Goal: Information Seeking & Learning: Find specific page/section

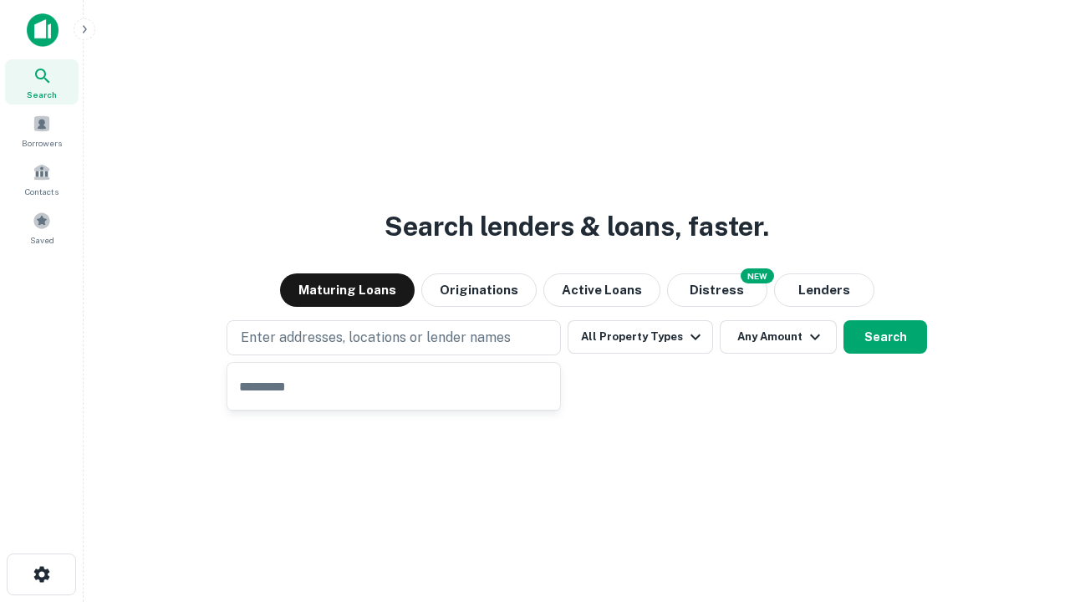
type input "**********"
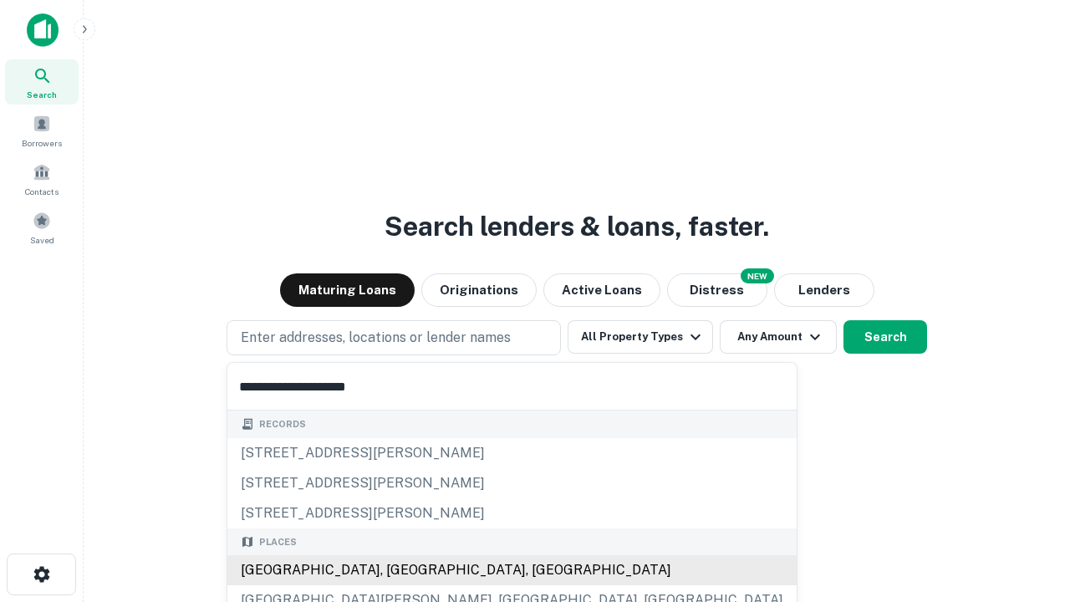
click at [399, 570] on div "[GEOGRAPHIC_DATA], [GEOGRAPHIC_DATA], [GEOGRAPHIC_DATA]" at bounding box center [511, 570] width 569 height 30
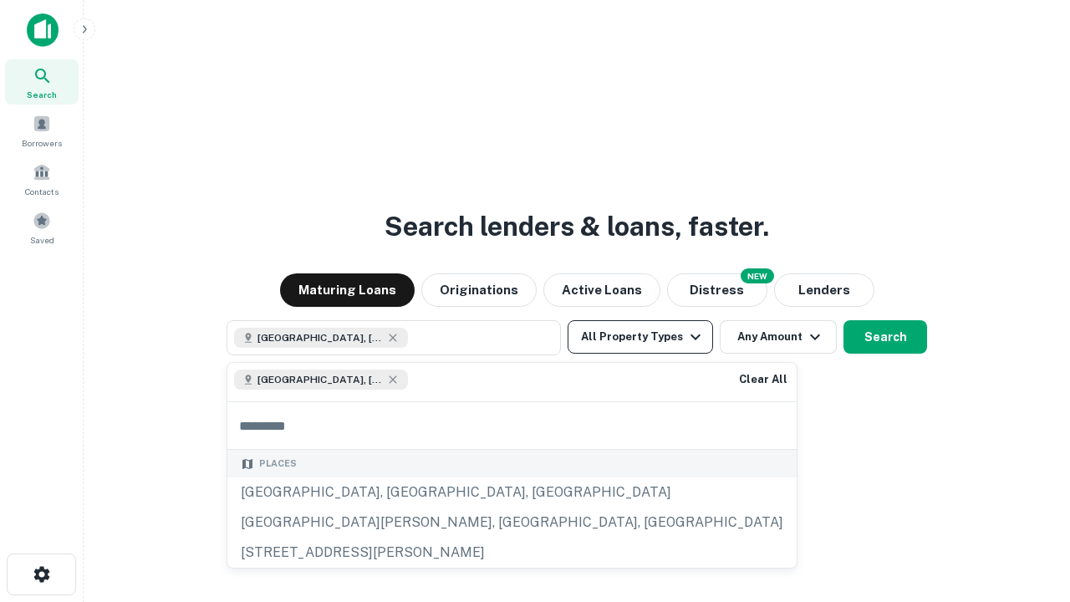
click at [640, 337] on button "All Property Types" at bounding box center [639, 336] width 145 height 33
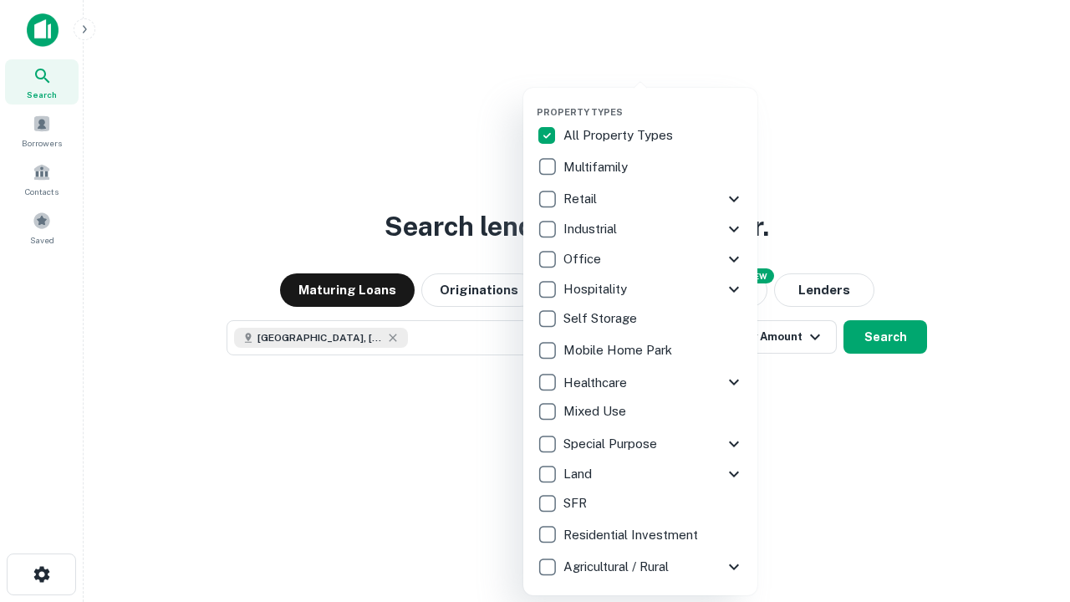
click at [653, 101] on button "button" at bounding box center [653, 101] width 234 height 1
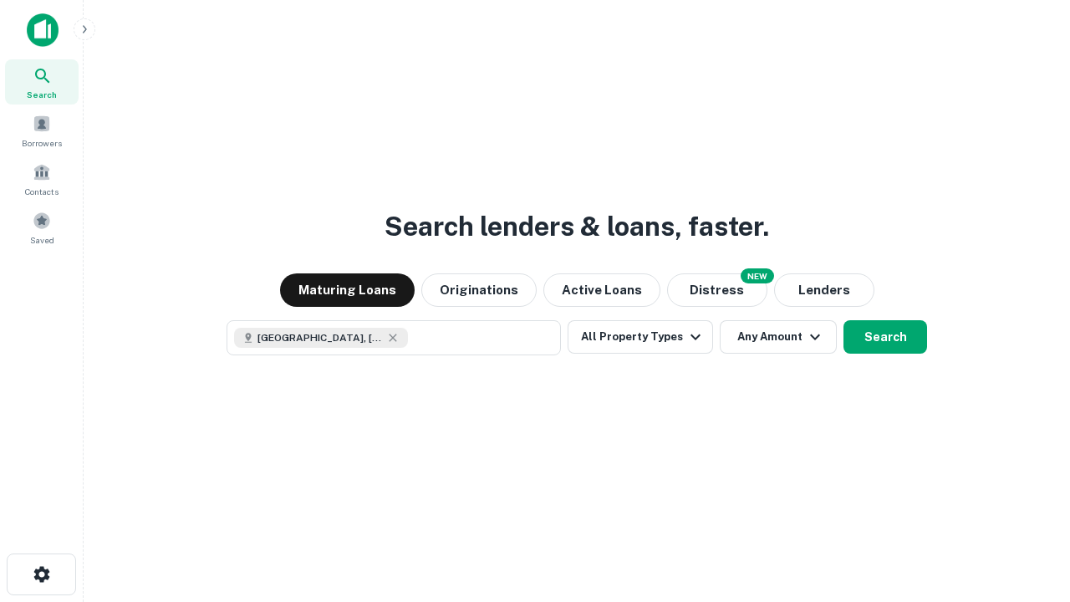
scroll to position [27, 0]
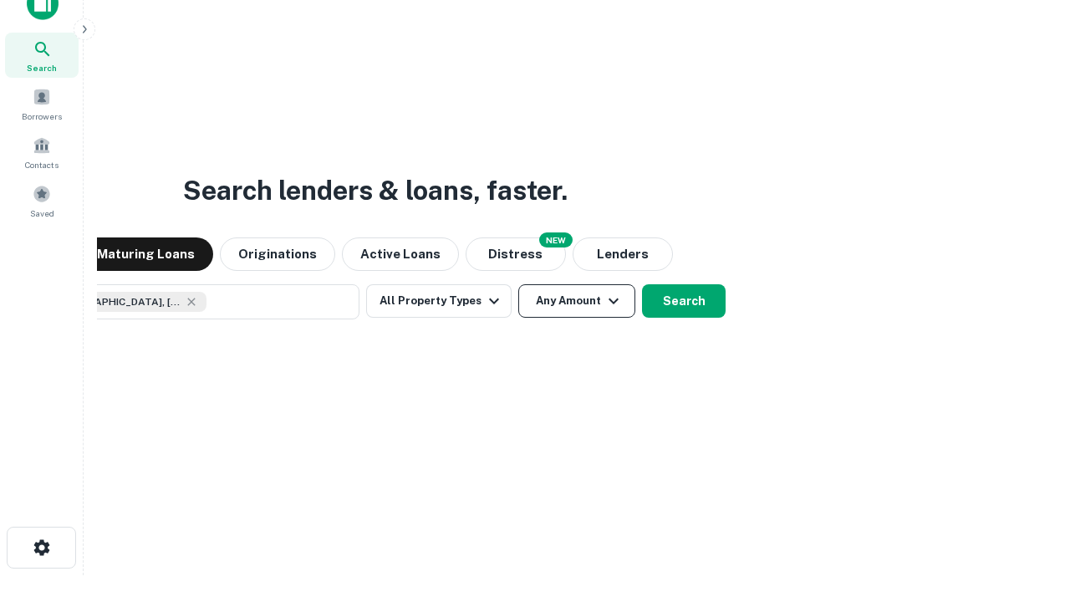
click at [518, 284] on button "Any Amount" at bounding box center [576, 300] width 117 height 33
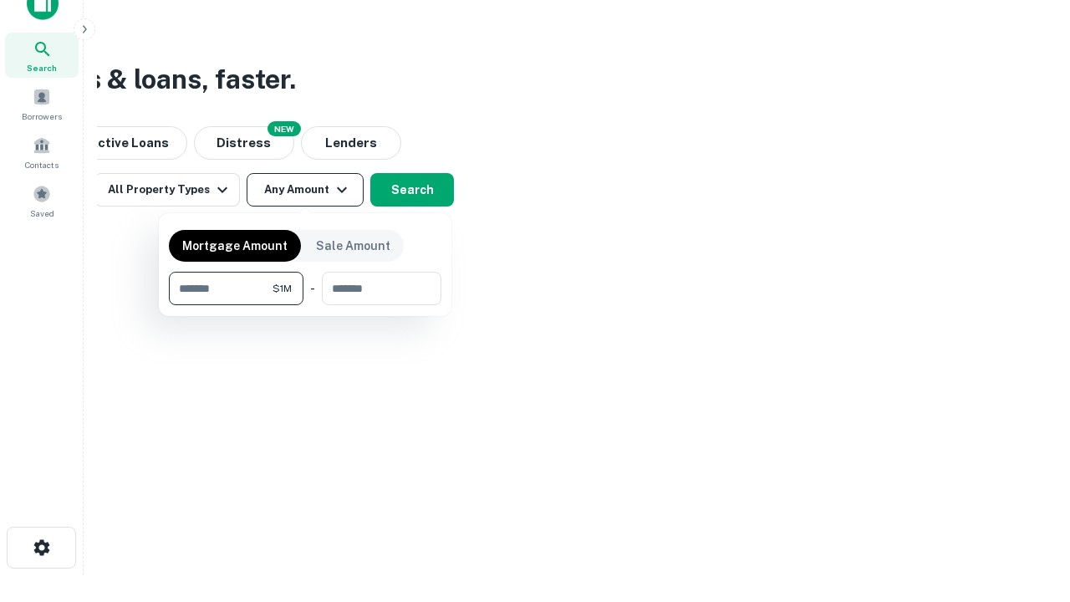
type input "*******"
click at [305, 305] on button "button" at bounding box center [305, 305] width 272 height 1
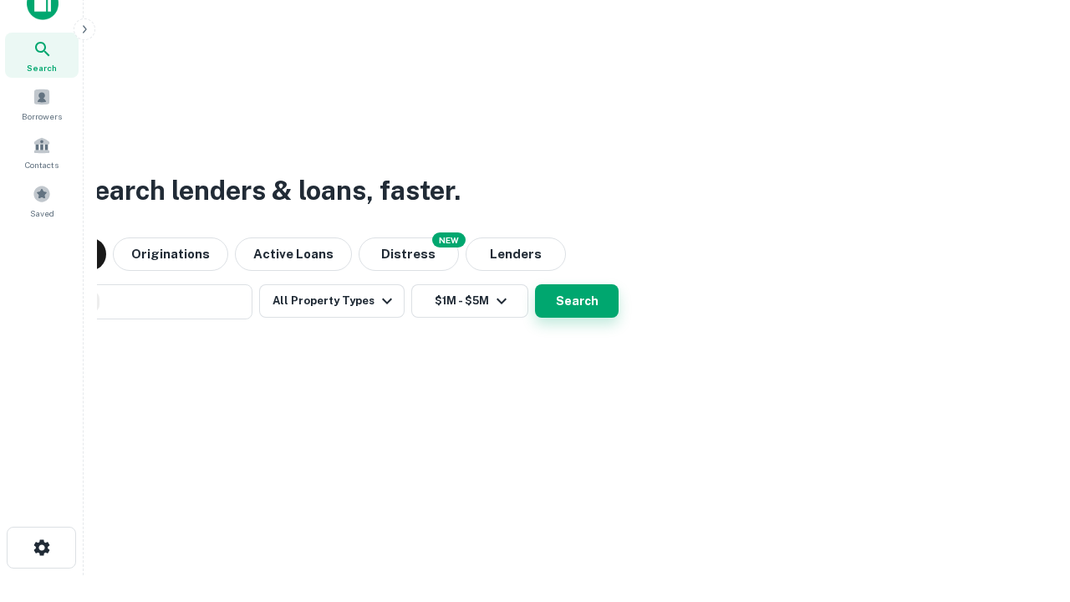
click at [535, 284] on button "Search" at bounding box center [577, 300] width 84 height 33
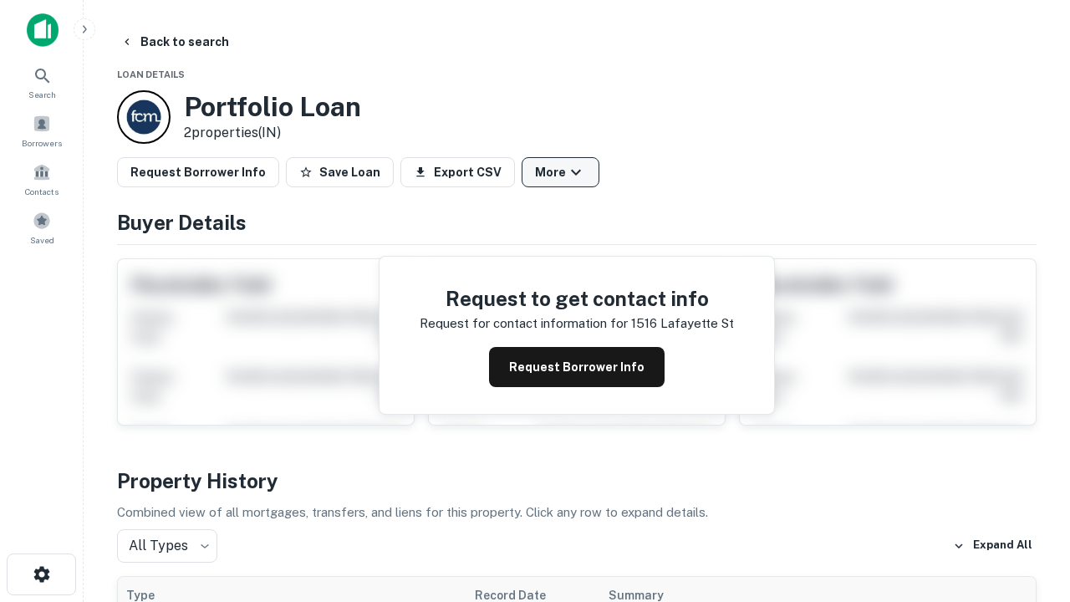
click at [560, 172] on button "More" at bounding box center [560, 172] width 78 height 30
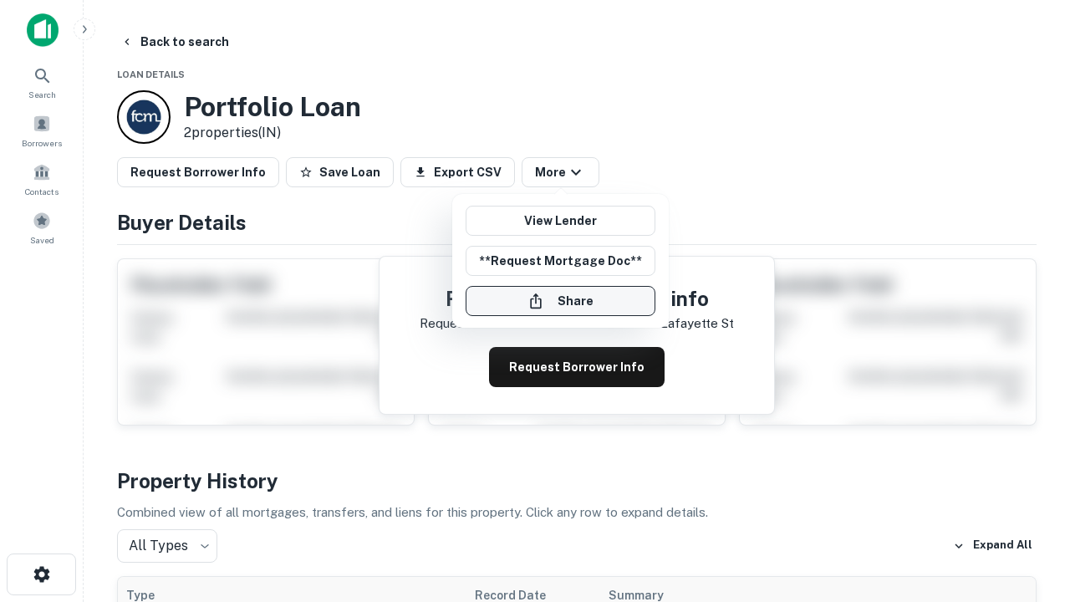
click at [560, 301] on button "Share" at bounding box center [560, 301] width 190 height 30
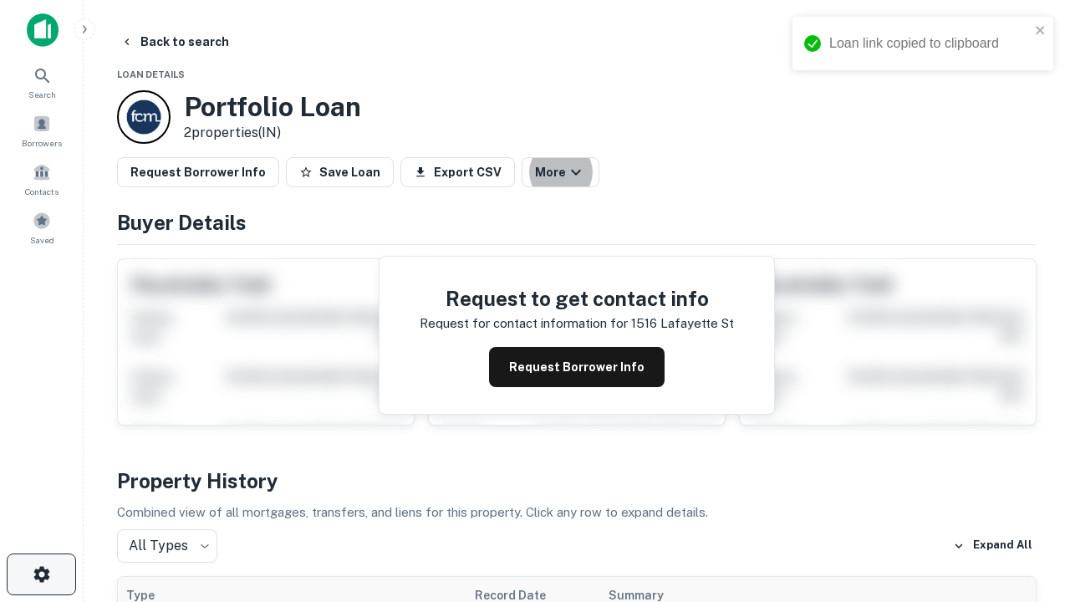
click at [41, 574] on icon "button" at bounding box center [42, 574] width 20 height 20
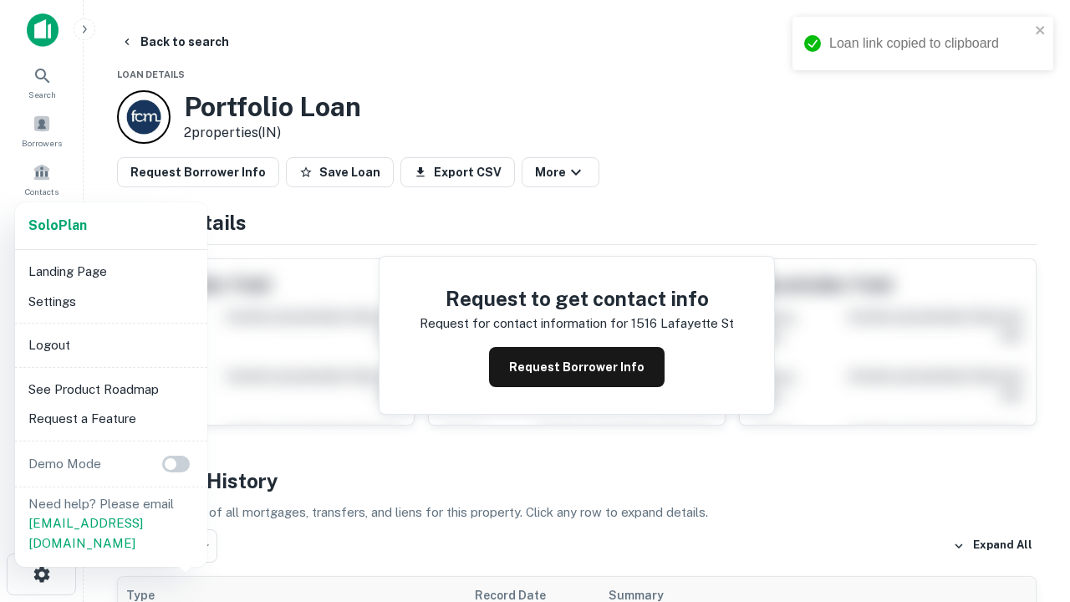
click at [110, 344] on li "Logout" at bounding box center [111, 345] width 179 height 30
